Goal: Information Seeking & Learning: Check status

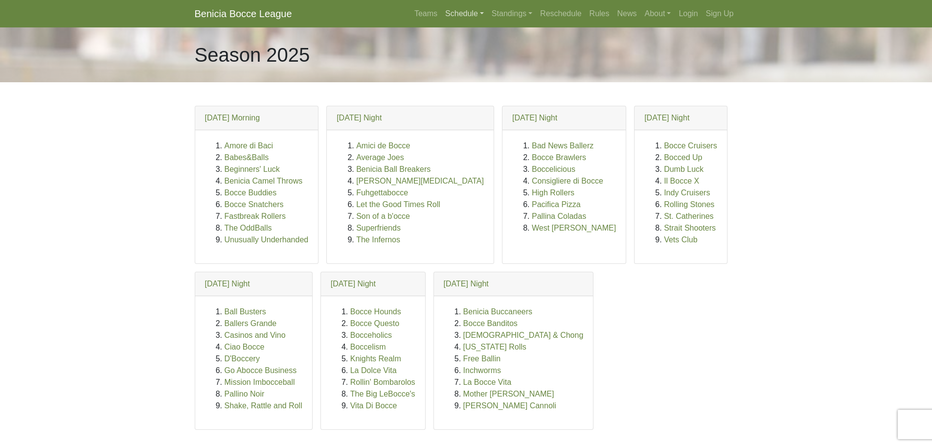
click at [482, 14] on link "Schedule" at bounding box center [464, 14] width 46 height 20
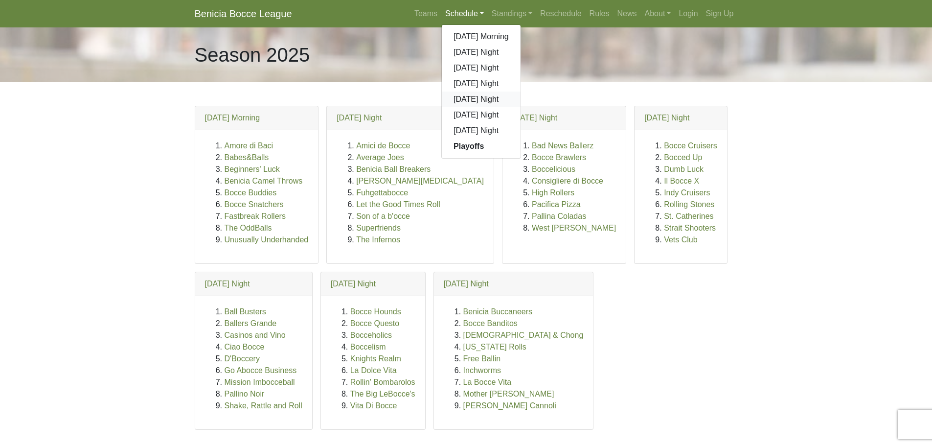
click at [496, 100] on link "[DATE] Night" at bounding box center [481, 100] width 79 height 16
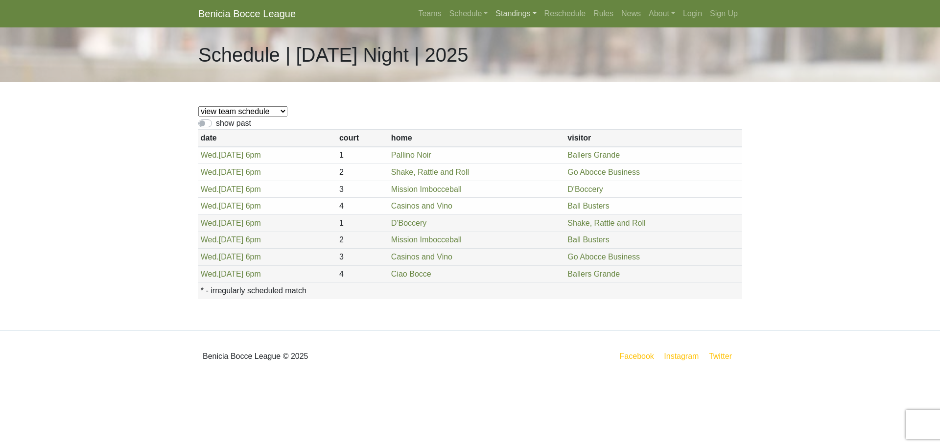
click at [536, 14] on link "Standings" at bounding box center [515, 14] width 48 height 20
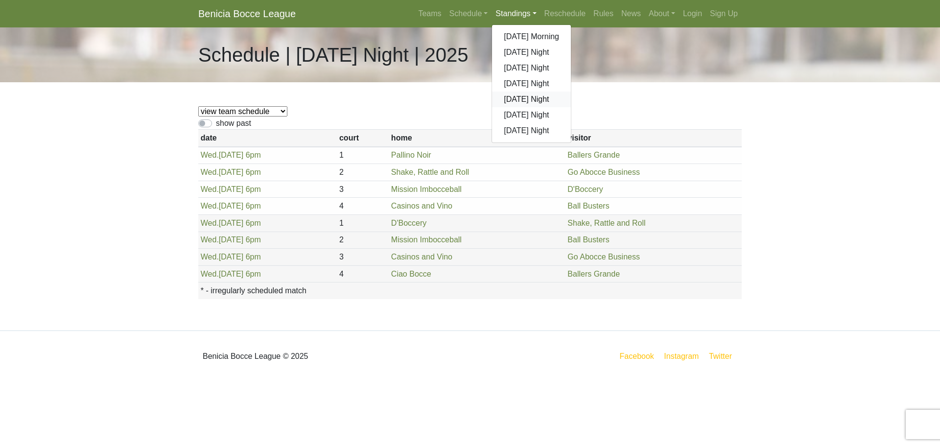
click at [537, 98] on link "[DATE] Night" at bounding box center [531, 100] width 79 height 16
